Goal: Find specific page/section: Find specific page/section

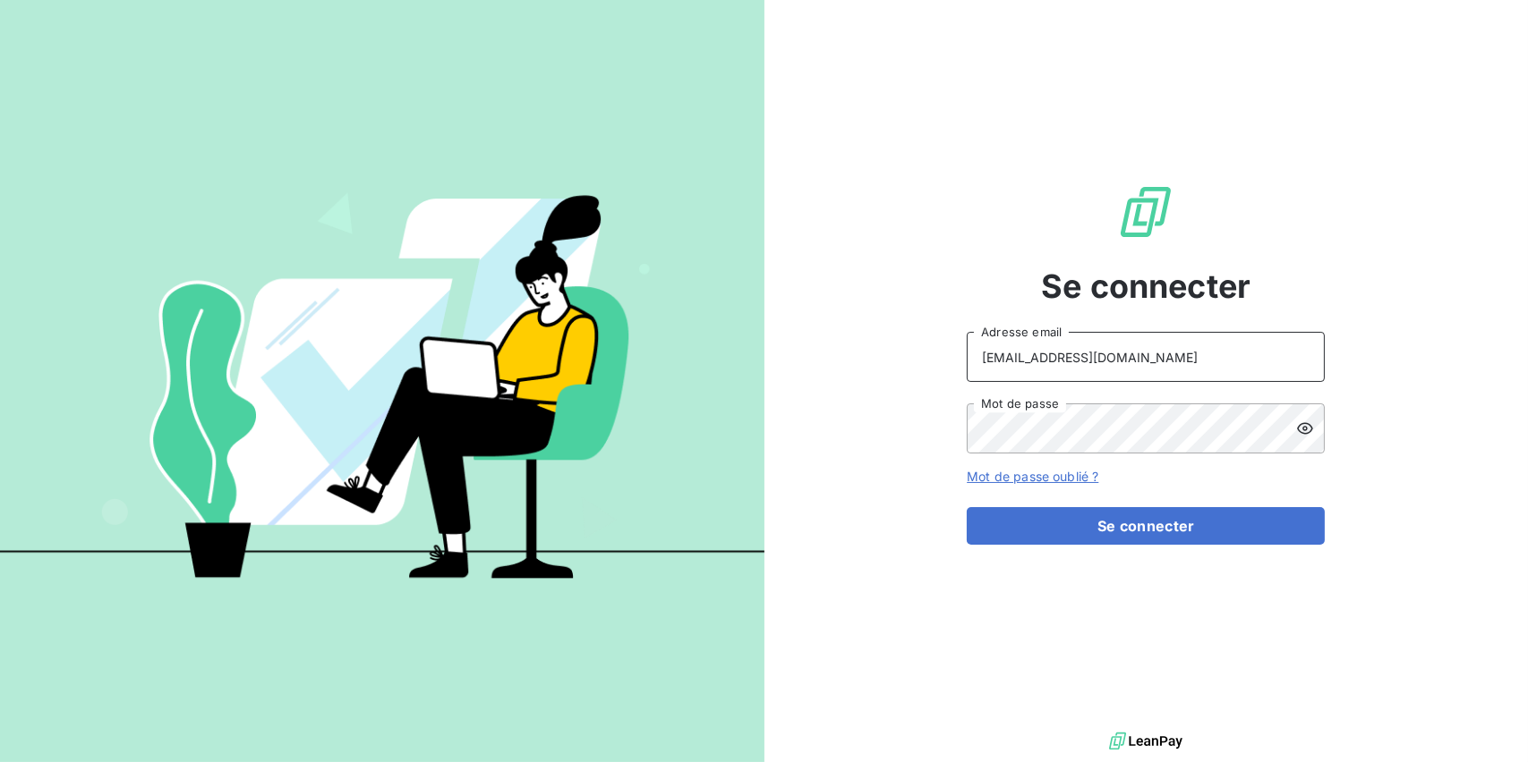
click at [1197, 337] on input "[EMAIL_ADDRESS][DOMAIN_NAME]" at bounding box center [1145, 357] width 358 height 50
type input "[EMAIL_ADDRESS][DOMAIN_NAME]"
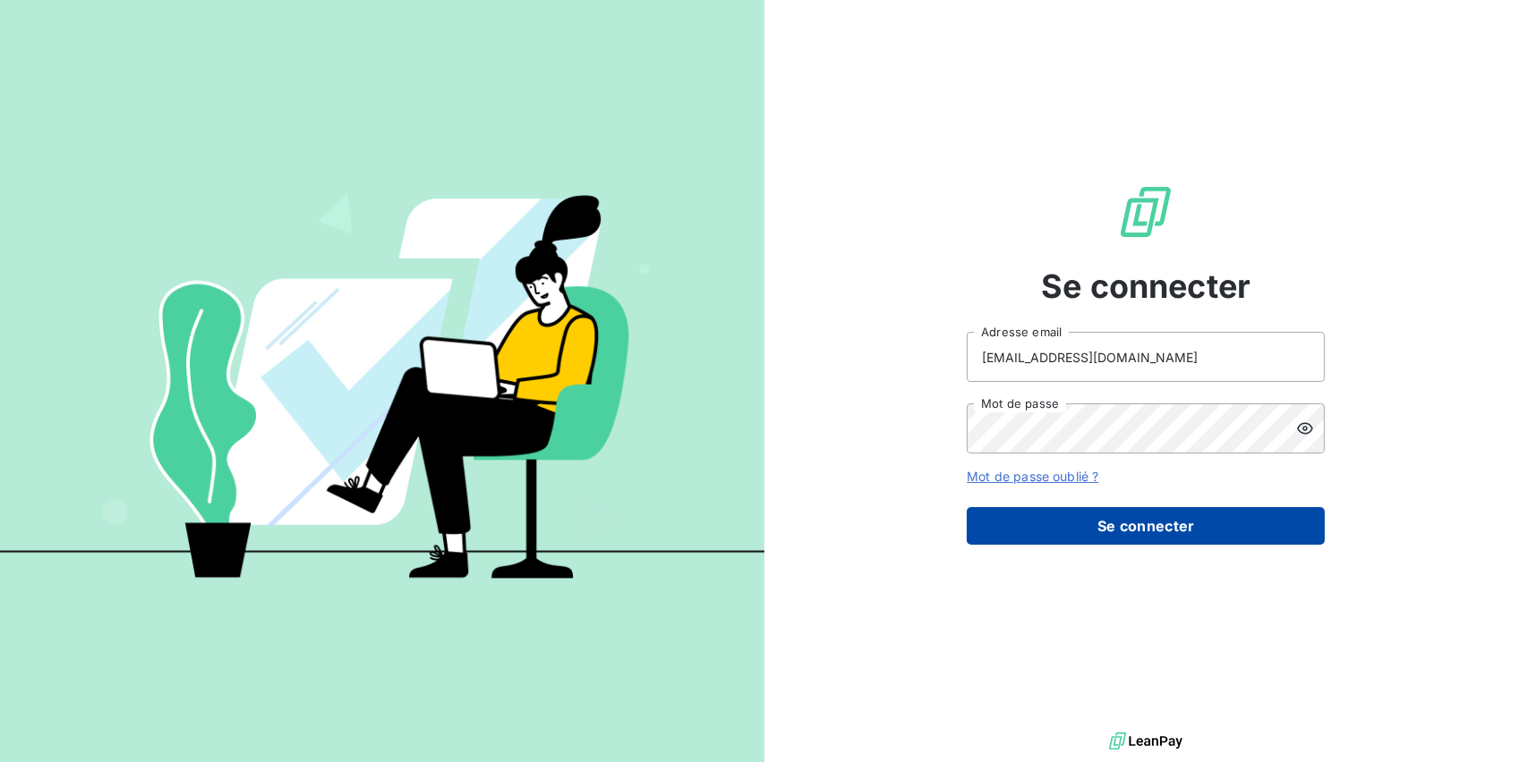
click at [1077, 517] on button "Se connecter" at bounding box center [1145, 526] width 358 height 38
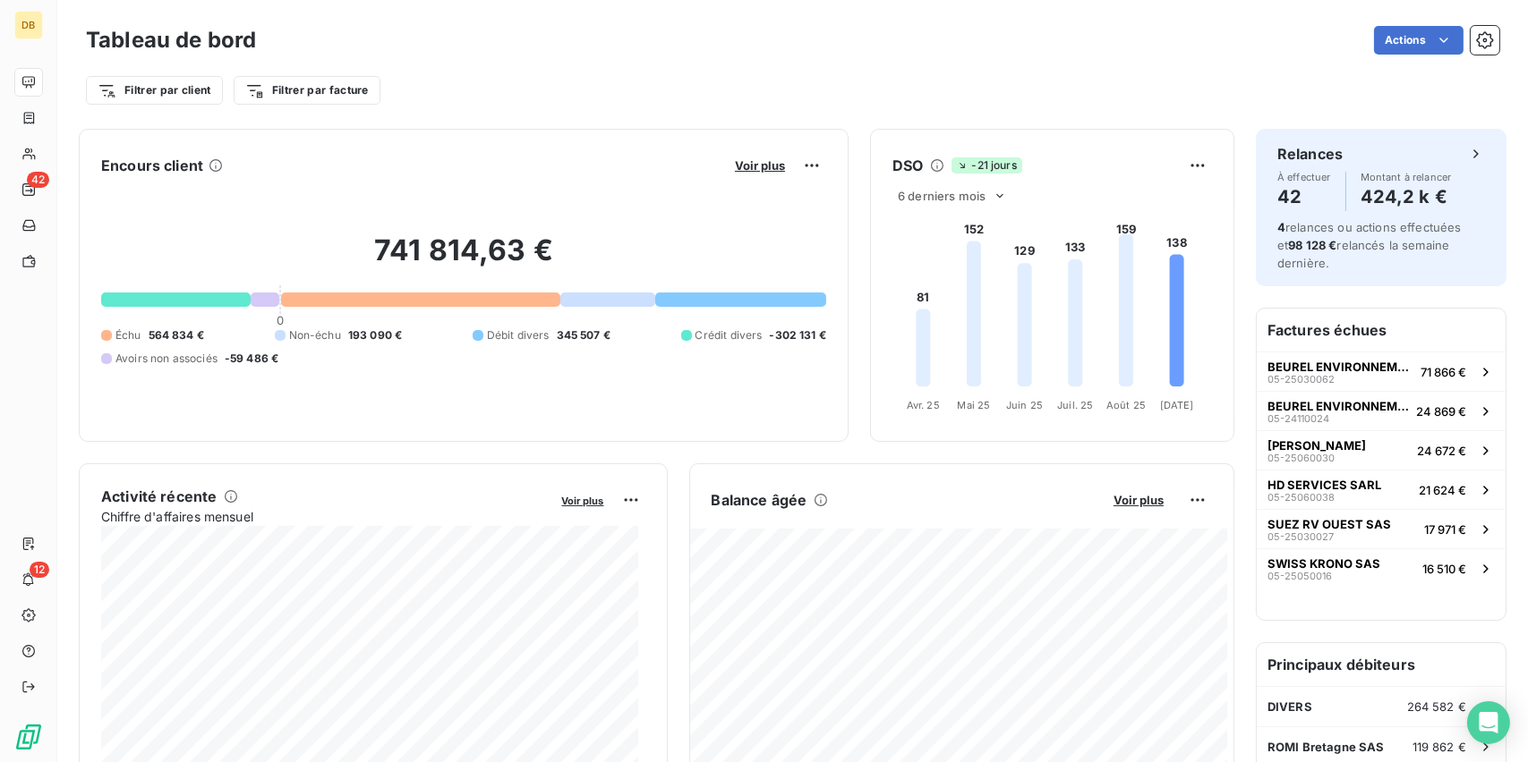
click at [658, 183] on div "741 814,63 € 0 Échu 564 834 € Non-échu 193 090 € Débit divers 345 507 € Crédit …" at bounding box center [463, 300] width 725 height 240
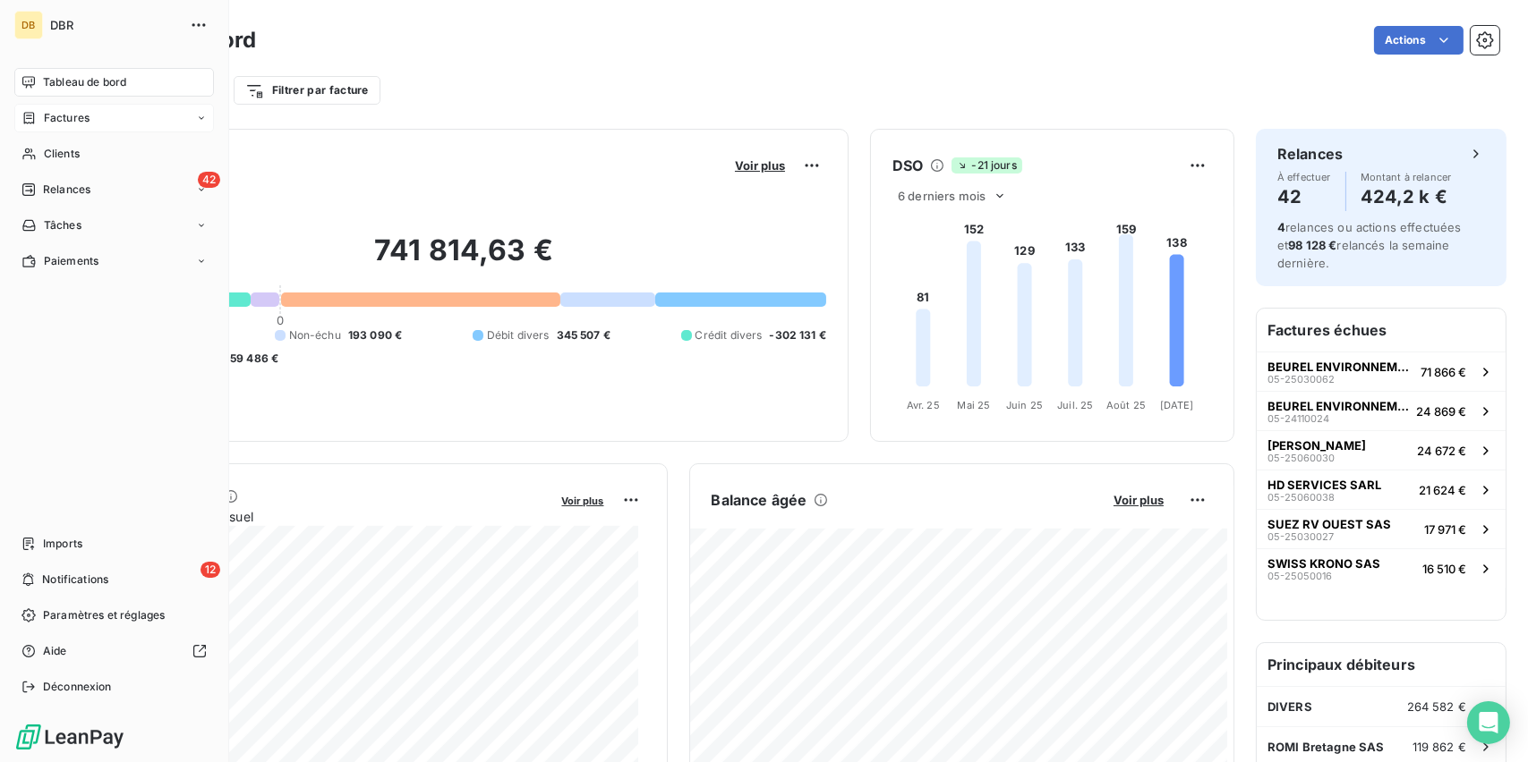
click at [71, 120] on span "Factures" at bounding box center [67, 118] width 46 height 16
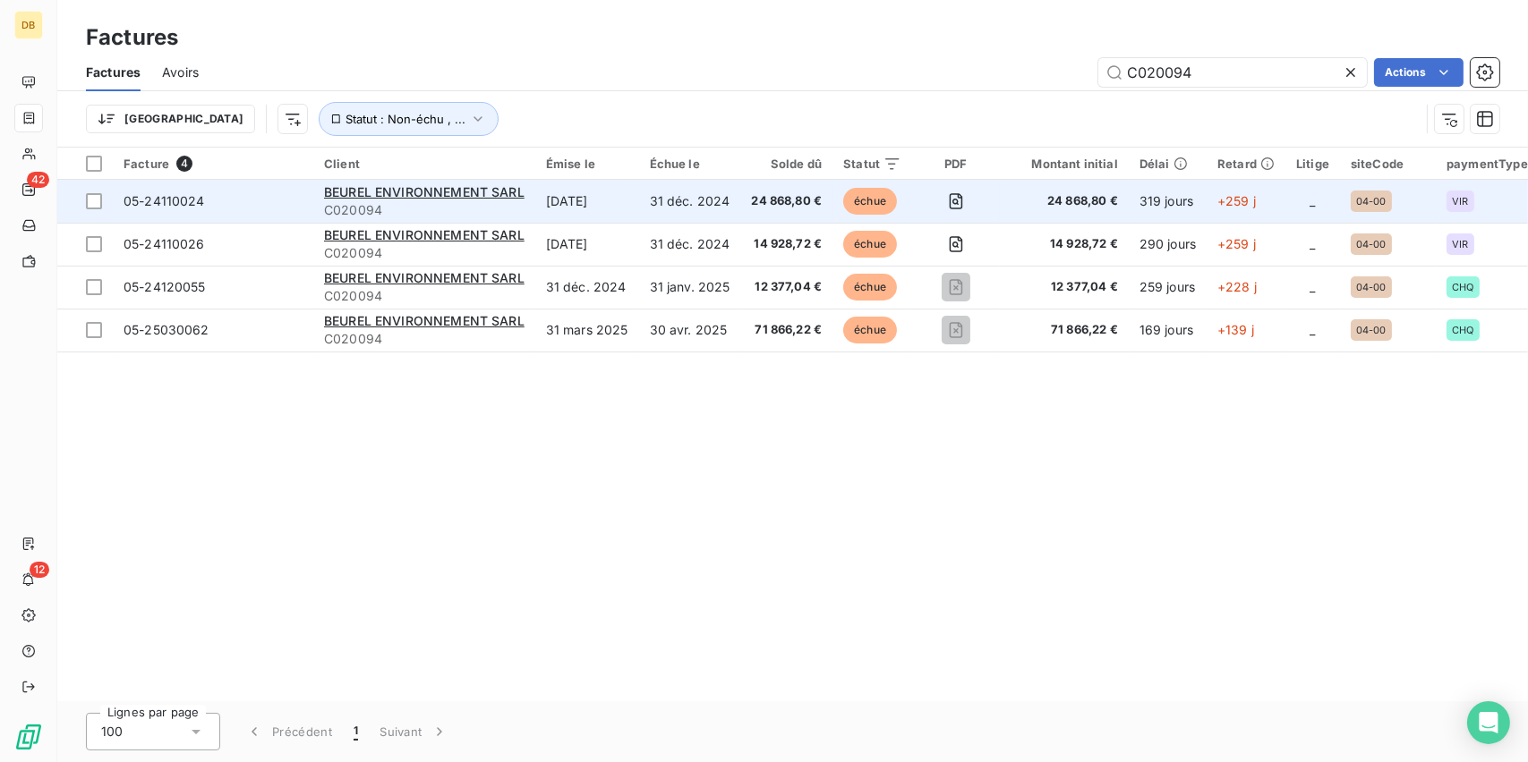
click at [395, 200] on div "BEUREL ENVIRONNEMENT SARL" at bounding box center [424, 192] width 200 height 18
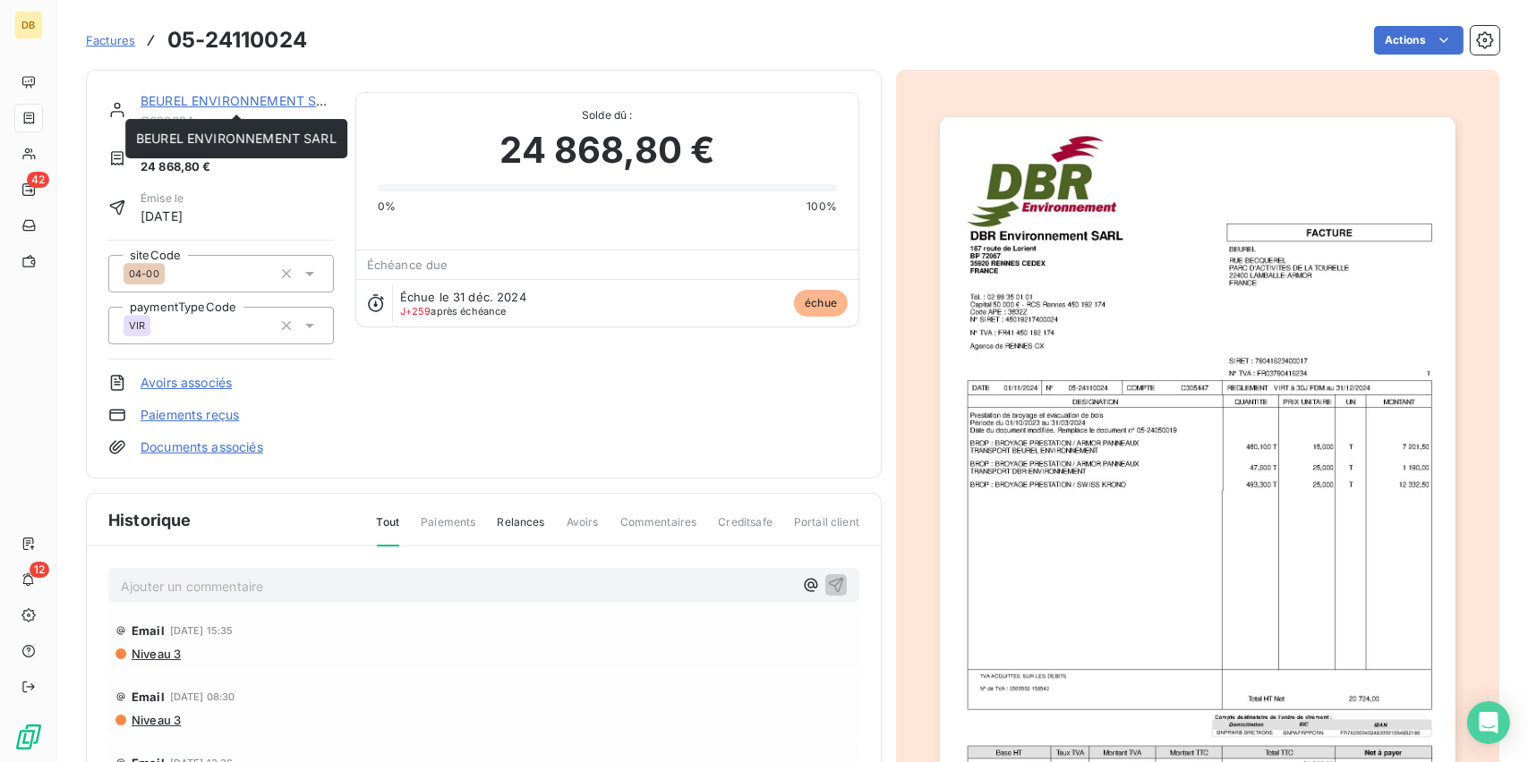
click at [257, 104] on link "BEUREL ENVIRONNEMENT SARL" at bounding box center [240, 100] width 200 height 15
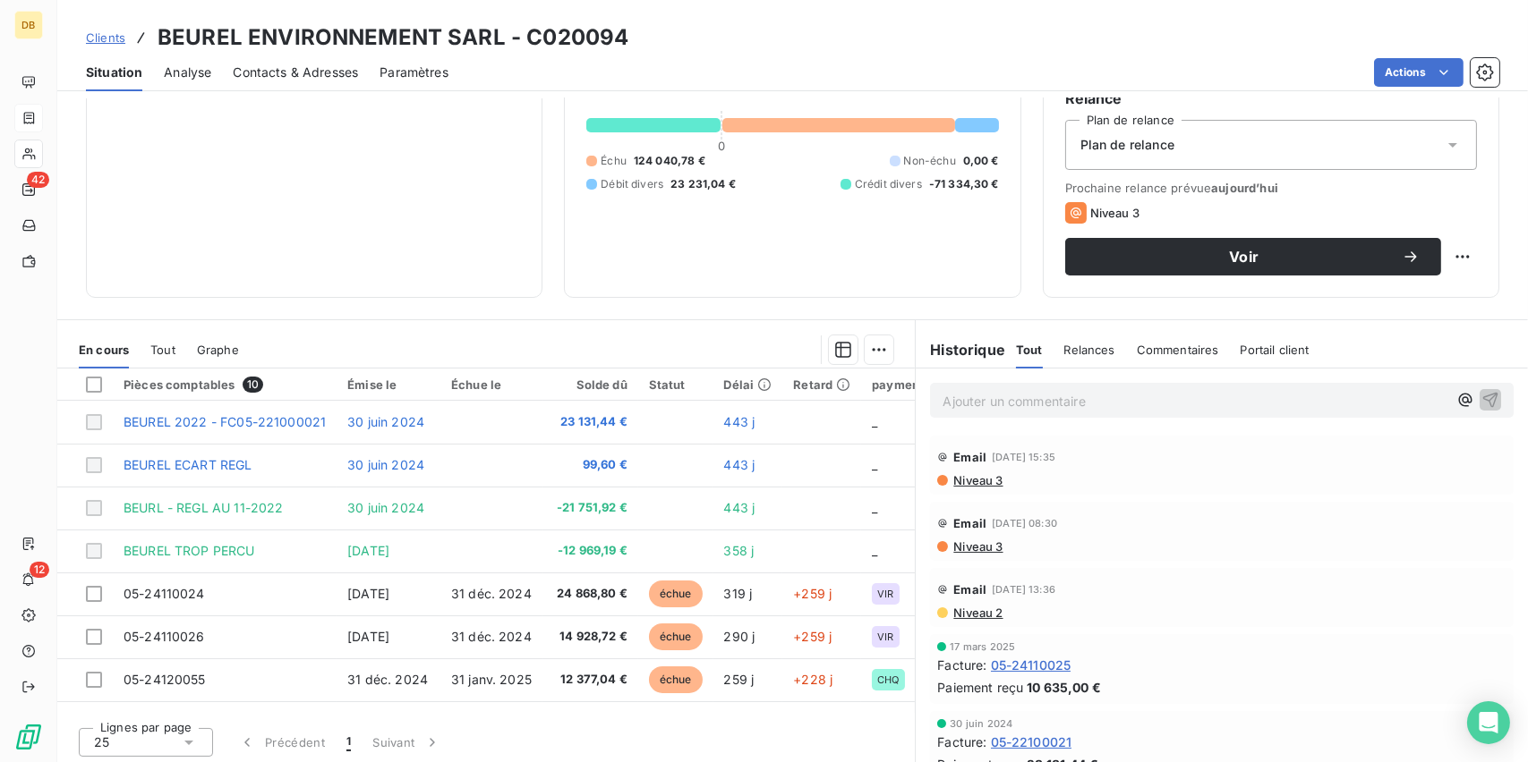
scroll to position [179, 0]
click at [406, 38] on h3 "BEUREL ENVIRONNEMENT SARL - C020094" at bounding box center [393, 37] width 471 height 32
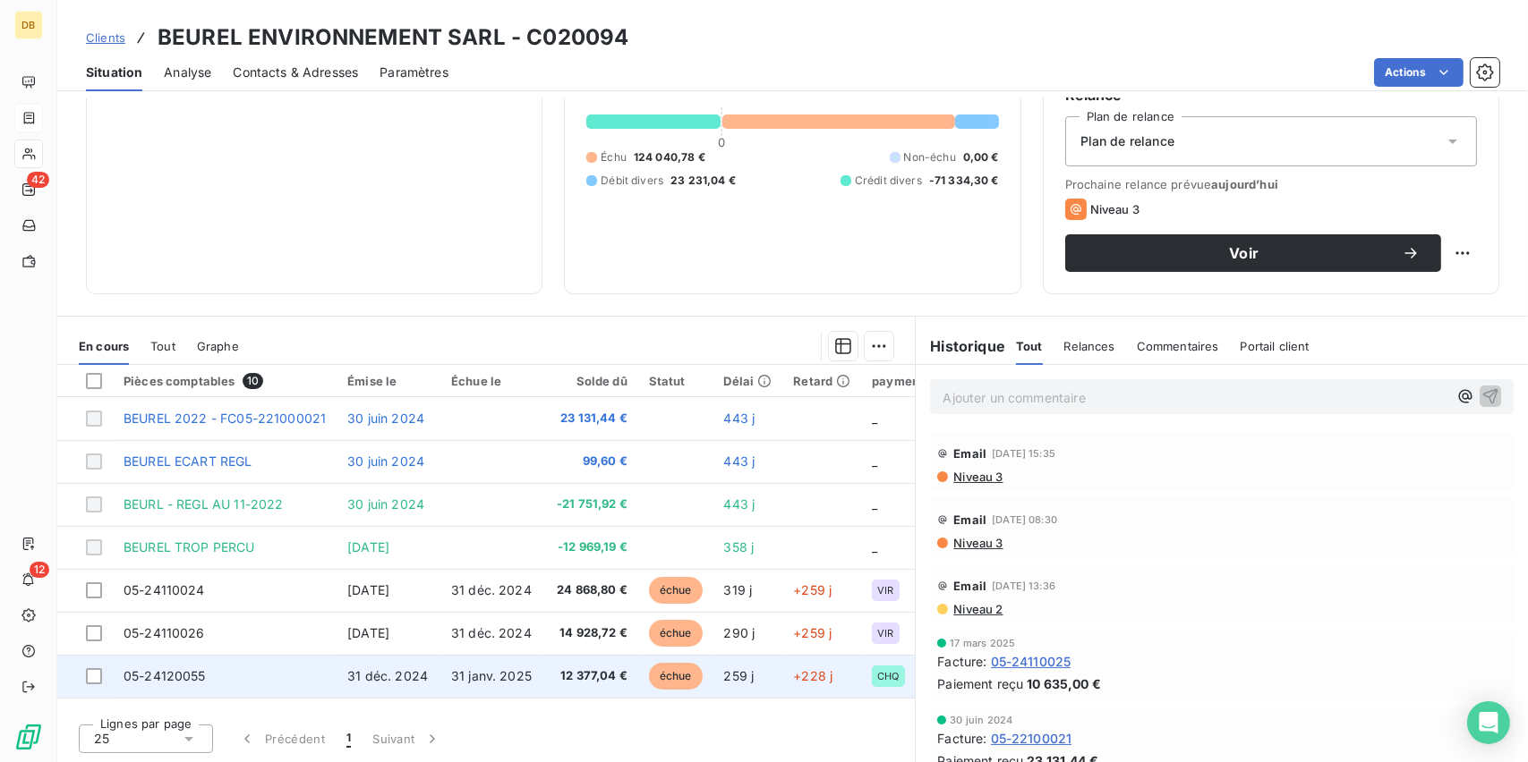
scroll to position [0, 0]
